Goal: Task Accomplishment & Management: Use online tool/utility

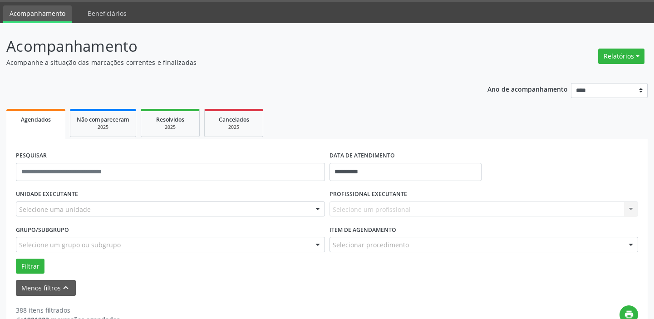
scroll to position [41, 0]
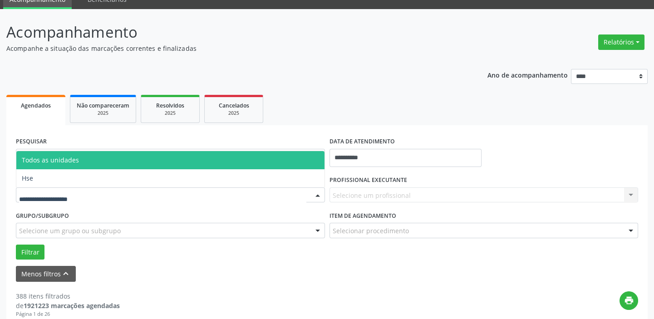
click at [88, 190] on div at bounding box center [170, 194] width 309 height 15
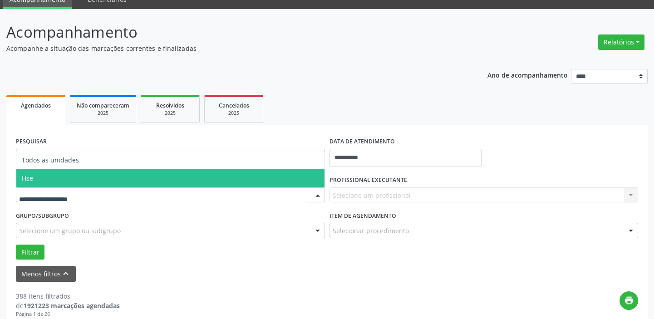
click at [65, 181] on span "Hse" at bounding box center [170, 178] width 308 height 18
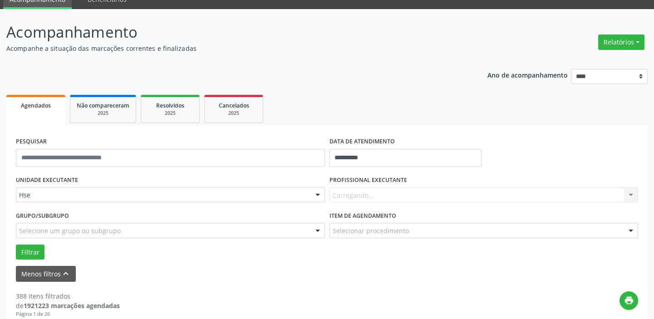
click at [65, 181] on div "UNIDADE EXECUTANTE Hse Todos as unidades Hse Nenhum resultado encontrado para: …" at bounding box center [171, 190] width 314 height 35
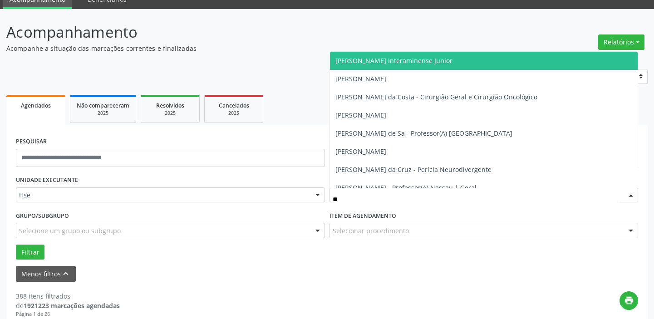
type input "***"
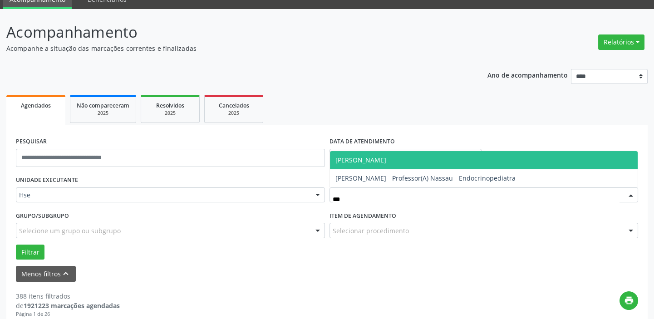
click at [386, 159] on span "[PERSON_NAME]" at bounding box center [360, 160] width 51 height 9
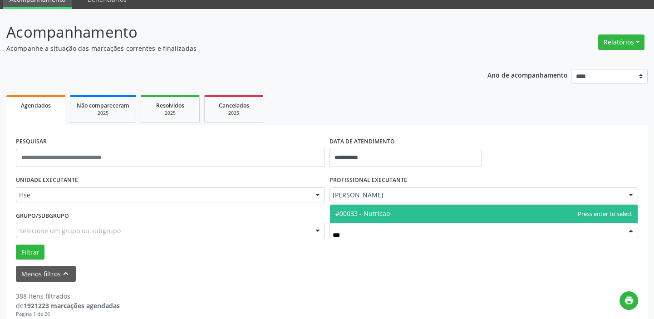
type input "****"
click at [390, 208] on span "#00033 - Nutricao" at bounding box center [484, 214] width 308 height 18
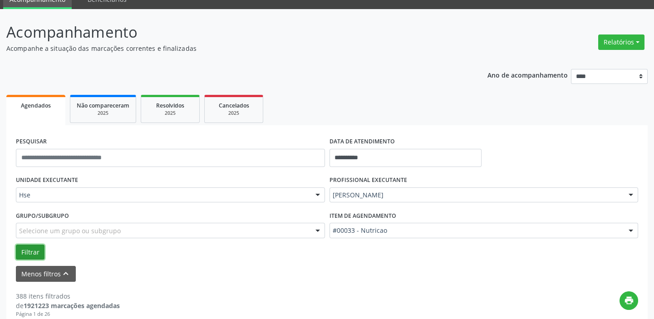
click at [30, 253] on button "Filtrar" at bounding box center [30, 252] width 29 height 15
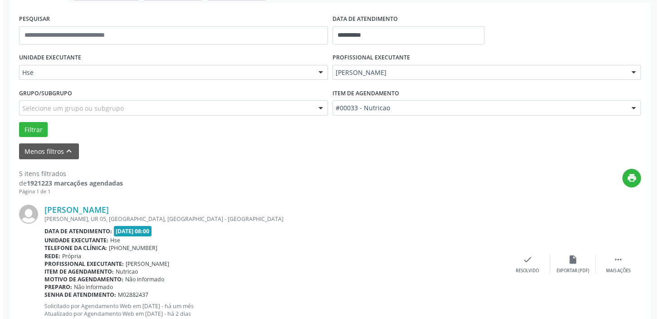
scroll to position [165, 0]
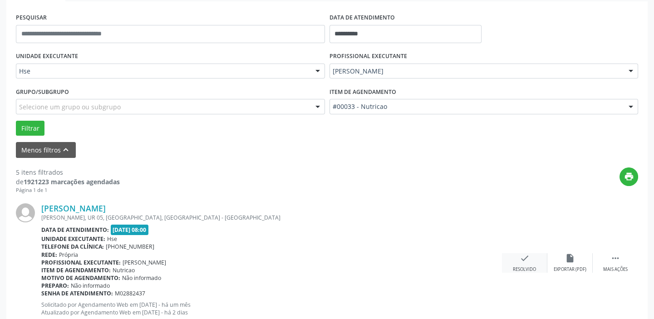
click at [522, 258] on icon "check" at bounding box center [525, 258] width 10 height 10
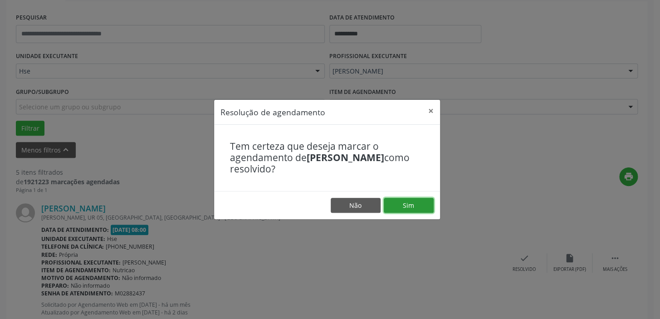
click at [412, 206] on button "Sim" at bounding box center [409, 205] width 50 height 15
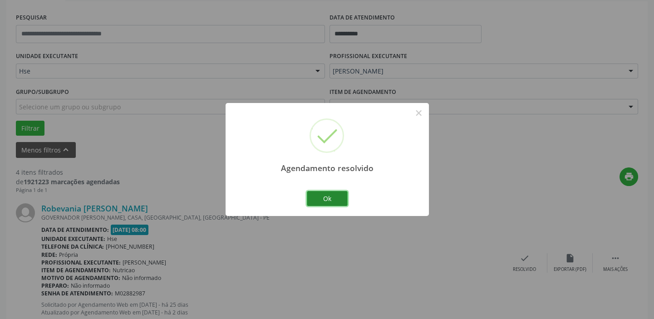
click at [334, 201] on button "Ok" at bounding box center [327, 198] width 41 height 15
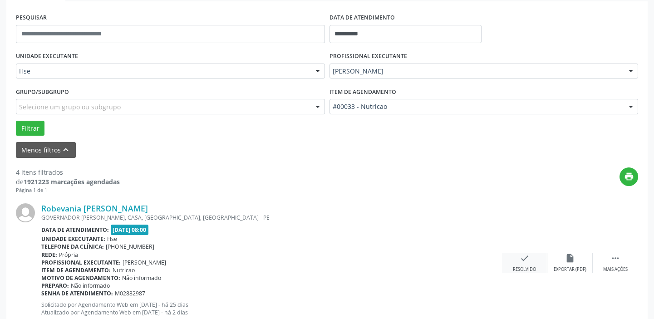
click at [520, 256] on icon "check" at bounding box center [525, 258] width 10 height 10
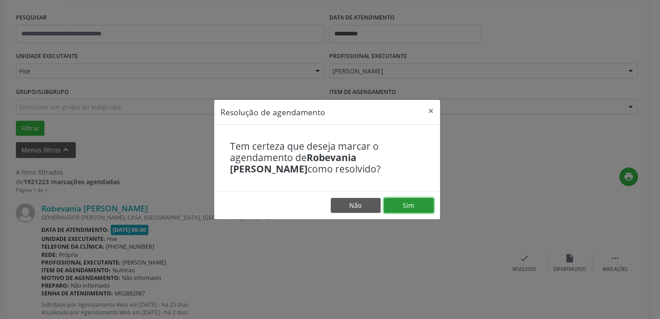
click at [422, 209] on button "Sim" at bounding box center [409, 205] width 50 height 15
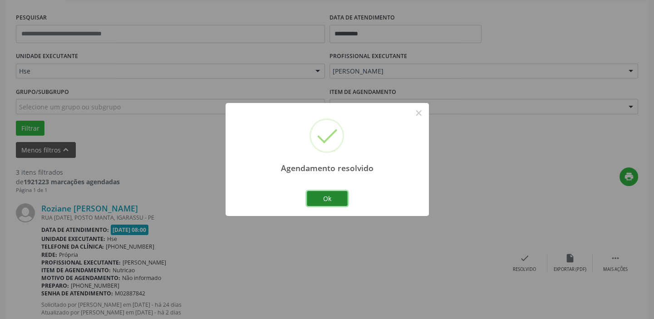
click at [335, 198] on button "Ok" at bounding box center [327, 198] width 41 height 15
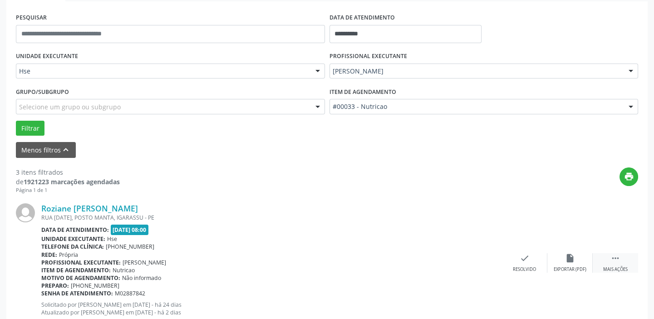
click at [611, 259] on icon "" at bounding box center [616, 258] width 10 height 10
click at [568, 261] on icon "alarm_off" at bounding box center [570, 258] width 10 height 10
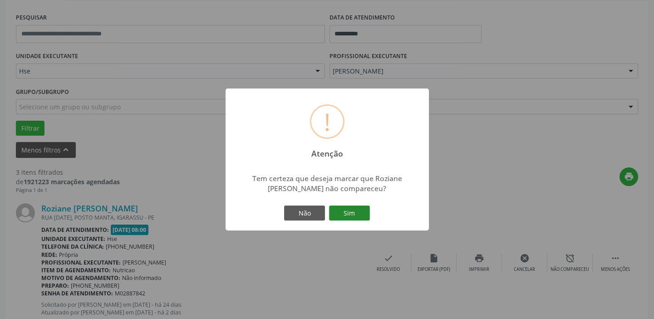
click at [363, 215] on button "Sim" at bounding box center [349, 213] width 41 height 15
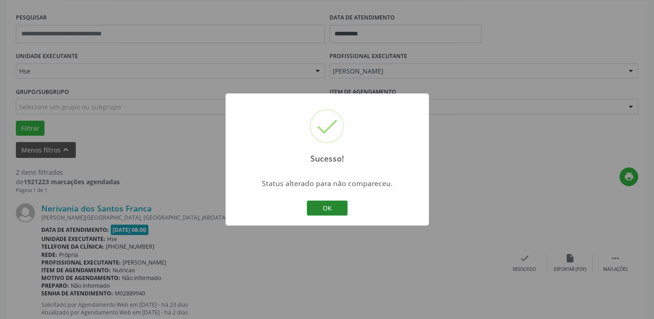
click at [330, 209] on button "OK" at bounding box center [327, 208] width 41 height 15
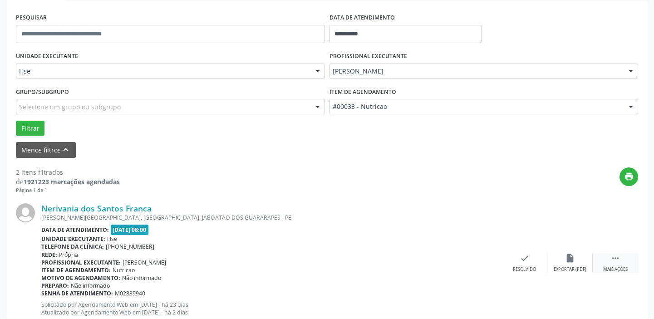
click at [611, 268] on div "Mais ações" at bounding box center [615, 269] width 25 height 6
click at [566, 259] on icon "alarm_off" at bounding box center [570, 258] width 10 height 10
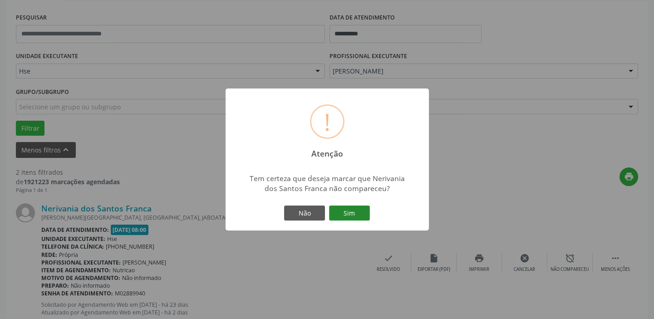
click at [347, 216] on button "Sim" at bounding box center [349, 213] width 41 height 15
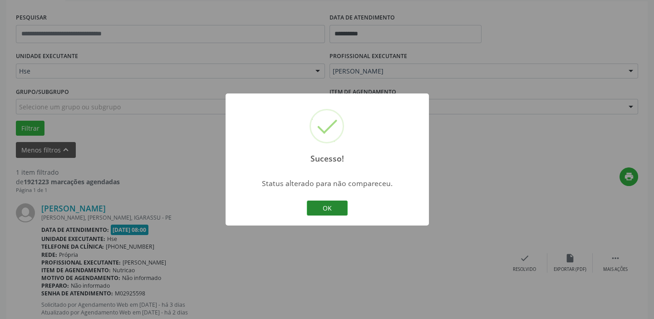
click at [338, 205] on button "OK" at bounding box center [327, 208] width 41 height 15
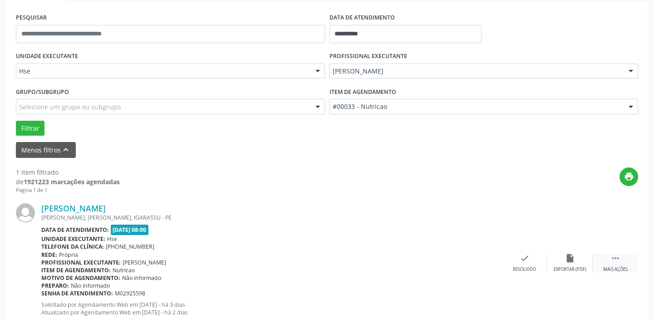
click at [621, 263] on div " Mais ações" at bounding box center [615, 263] width 45 height 20
click at [570, 258] on icon "alarm_off" at bounding box center [570, 258] width 10 height 10
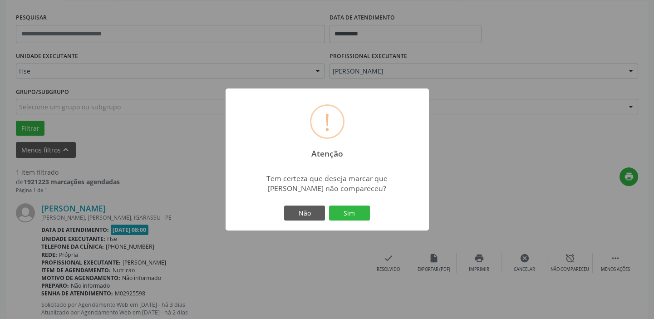
click at [347, 212] on button "Sim" at bounding box center [349, 213] width 41 height 15
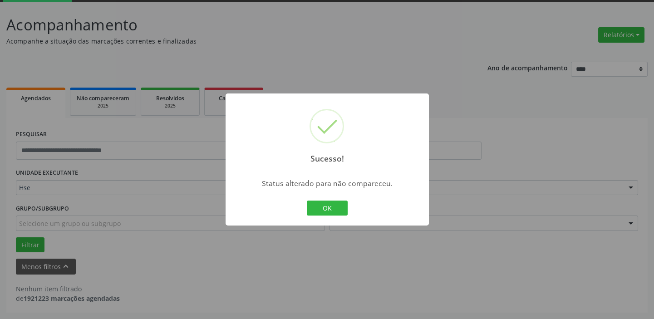
scroll to position [47, 0]
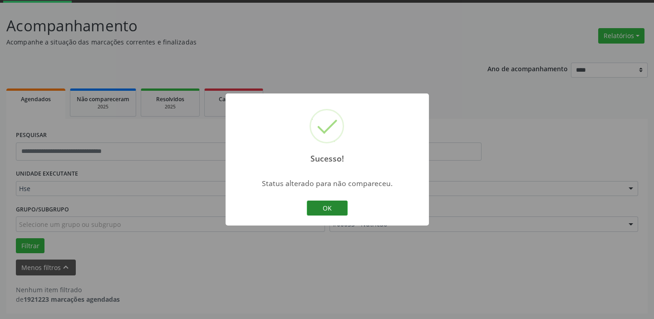
click at [338, 207] on button "OK" at bounding box center [327, 208] width 41 height 15
